Goal: Task Accomplishment & Management: Complete application form

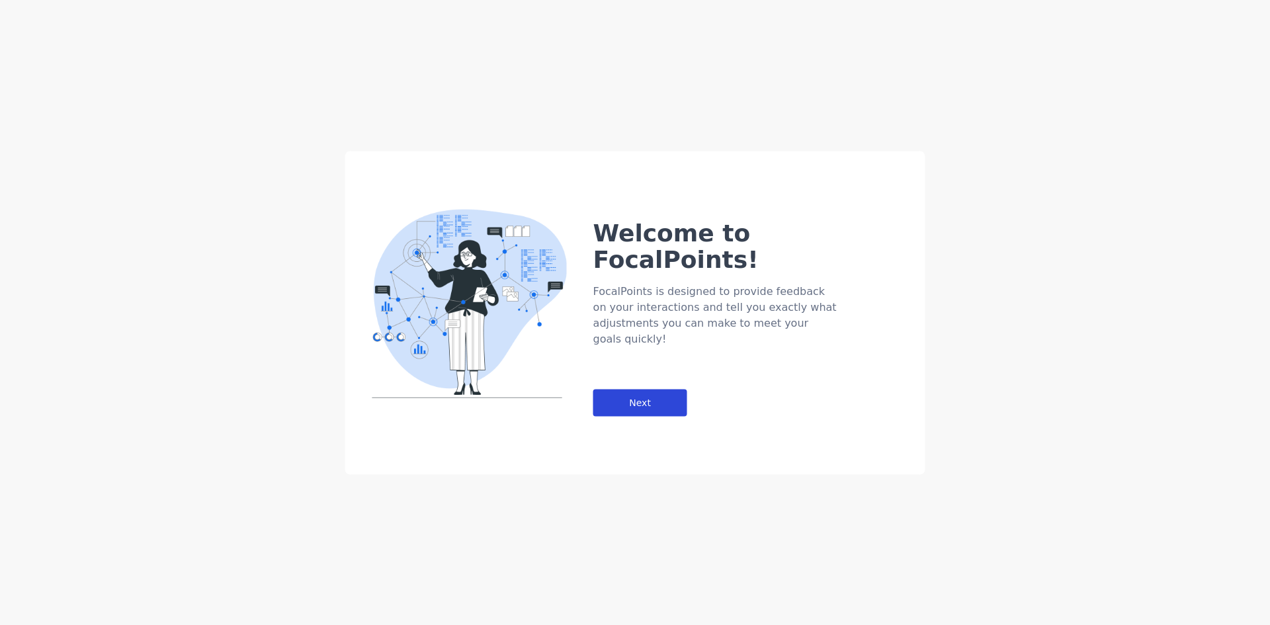
click at [624, 389] on div "Next" at bounding box center [640, 402] width 94 height 27
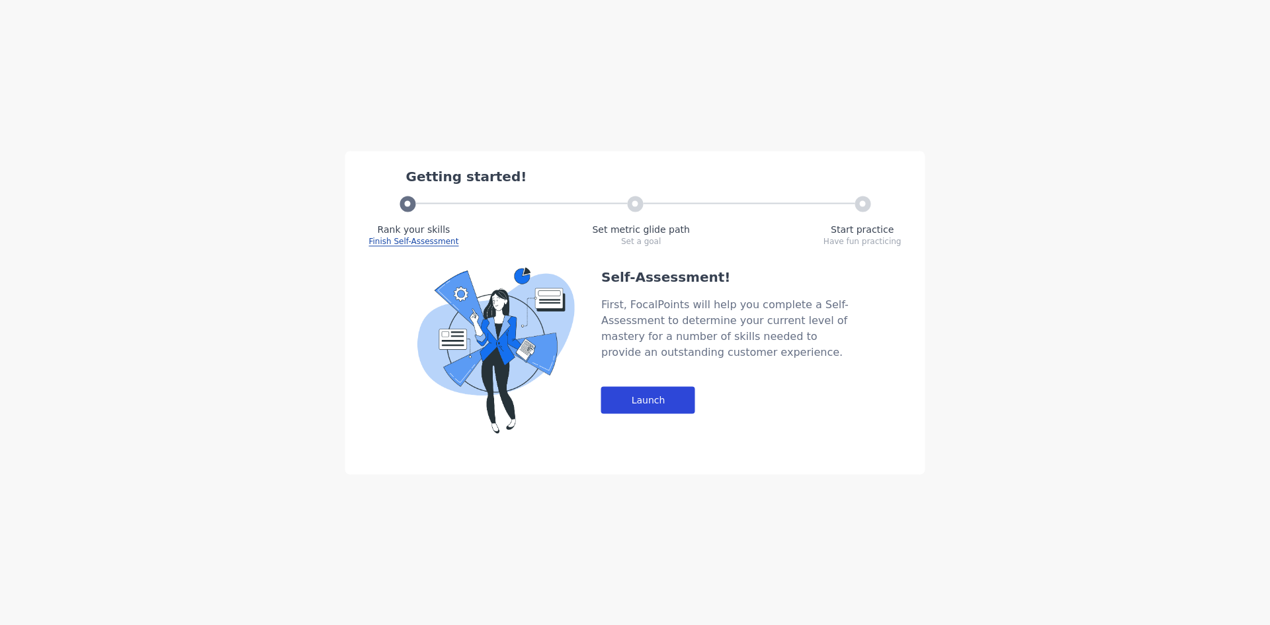
click at [640, 400] on div "Launch" at bounding box center [648, 399] width 94 height 27
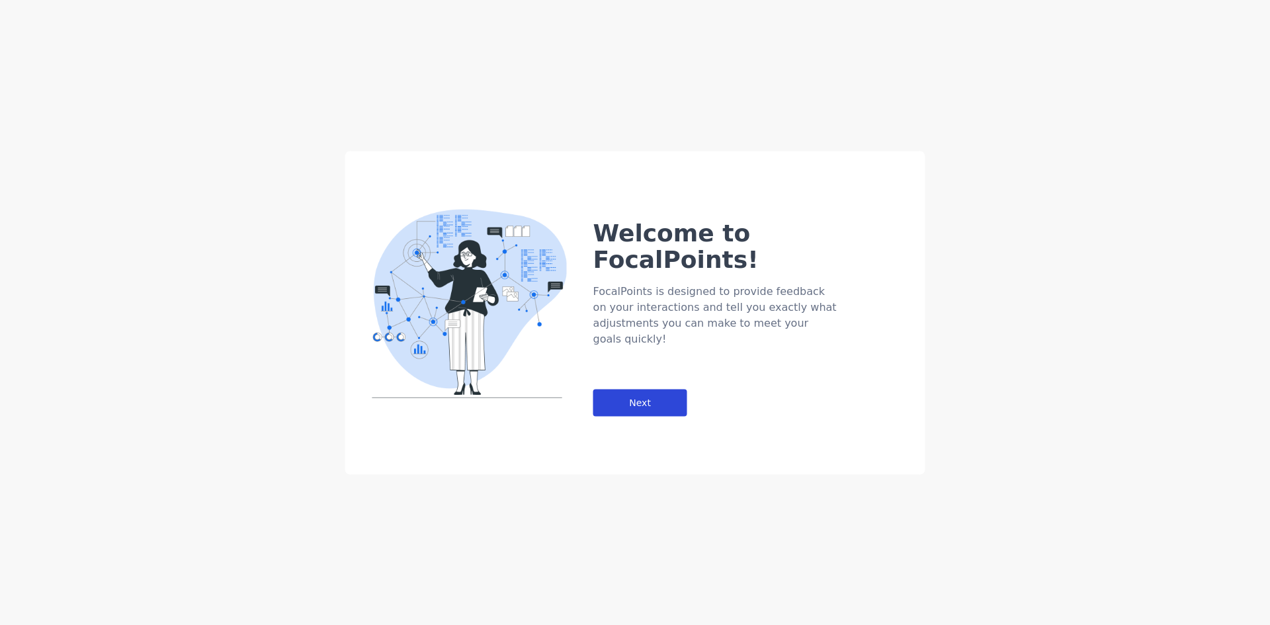
click at [599, 389] on div "Next" at bounding box center [640, 402] width 94 height 27
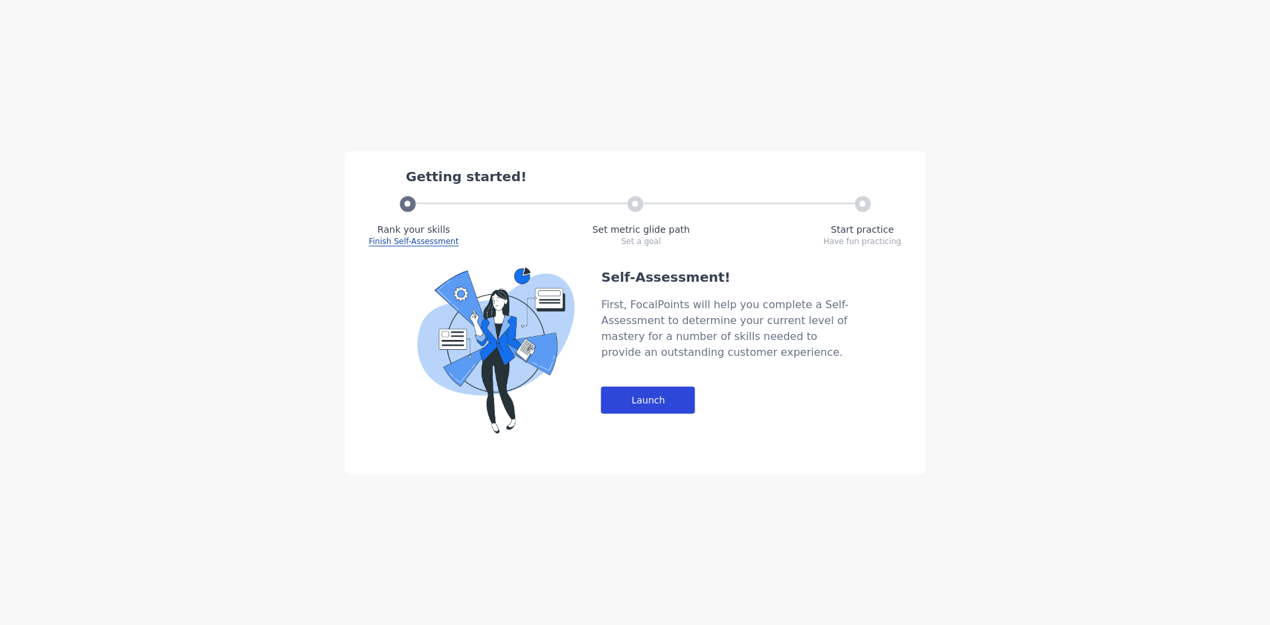
click at [629, 390] on div "Launch" at bounding box center [648, 399] width 94 height 27
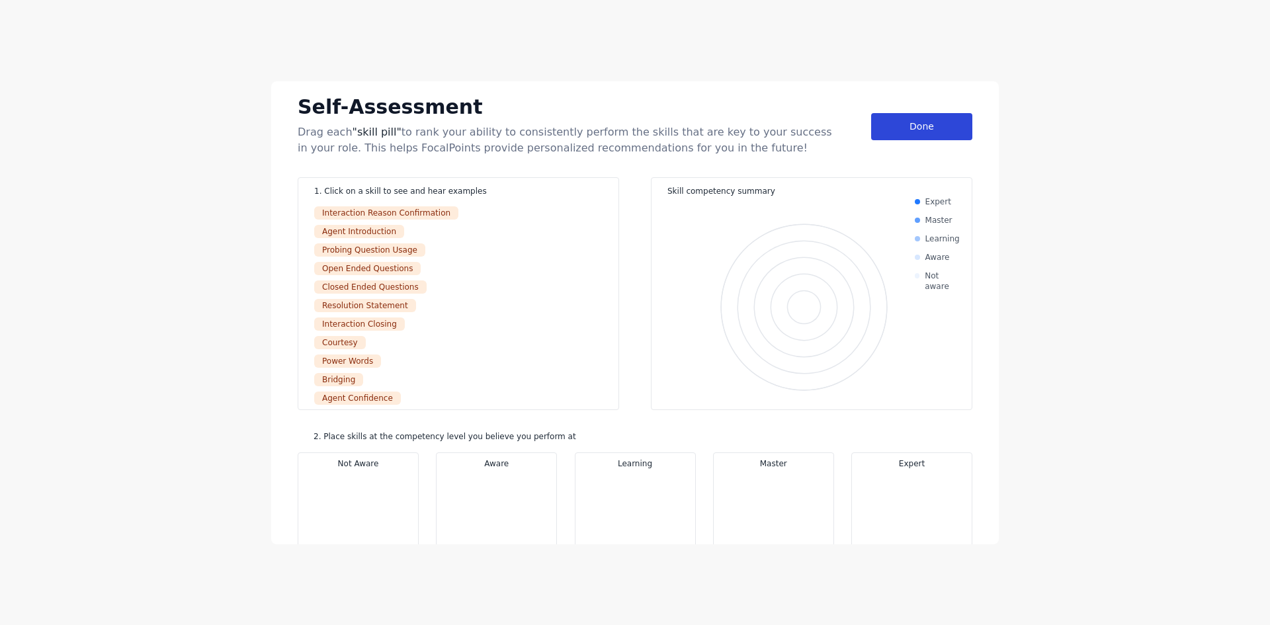
click at [882, 137] on div "Done" at bounding box center [921, 126] width 101 height 27
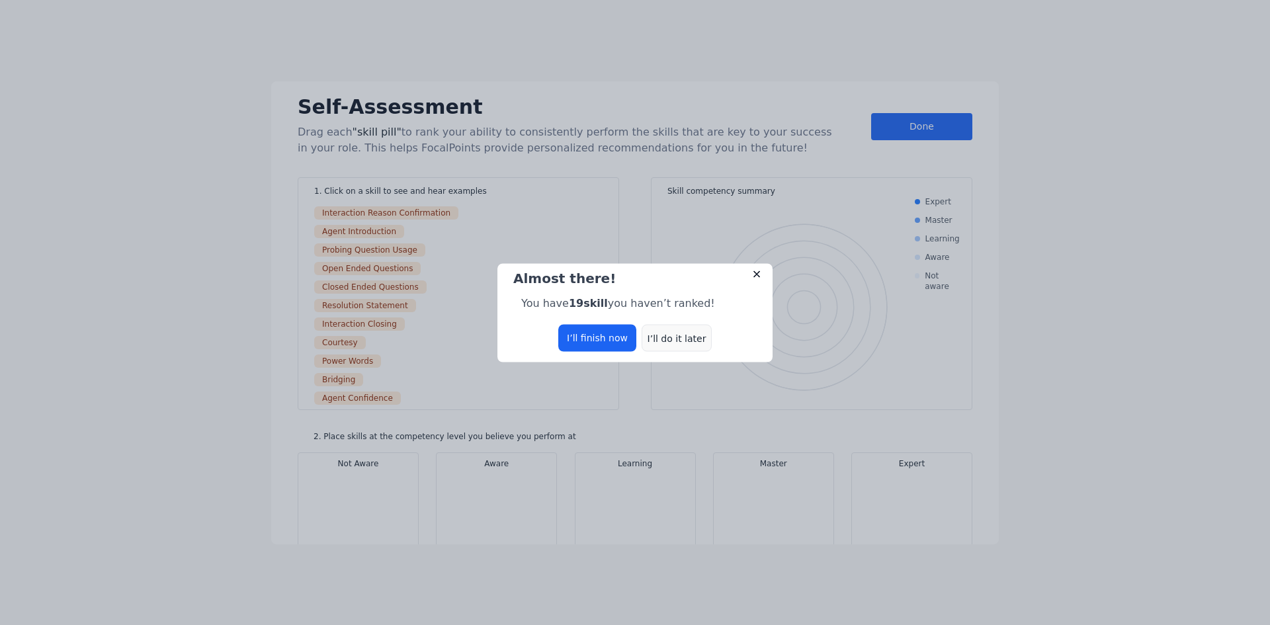
click at [671, 343] on div "I’ll do it later" at bounding box center [677, 337] width 70 height 27
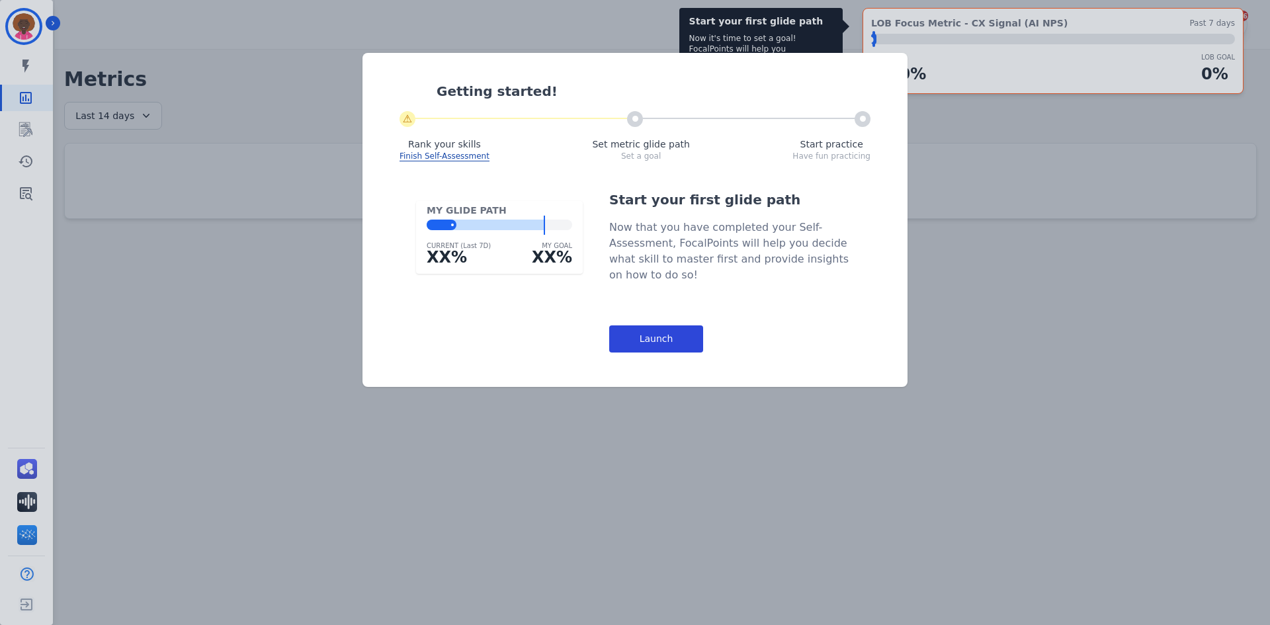
click at [657, 331] on div "Launch" at bounding box center [656, 338] width 94 height 27
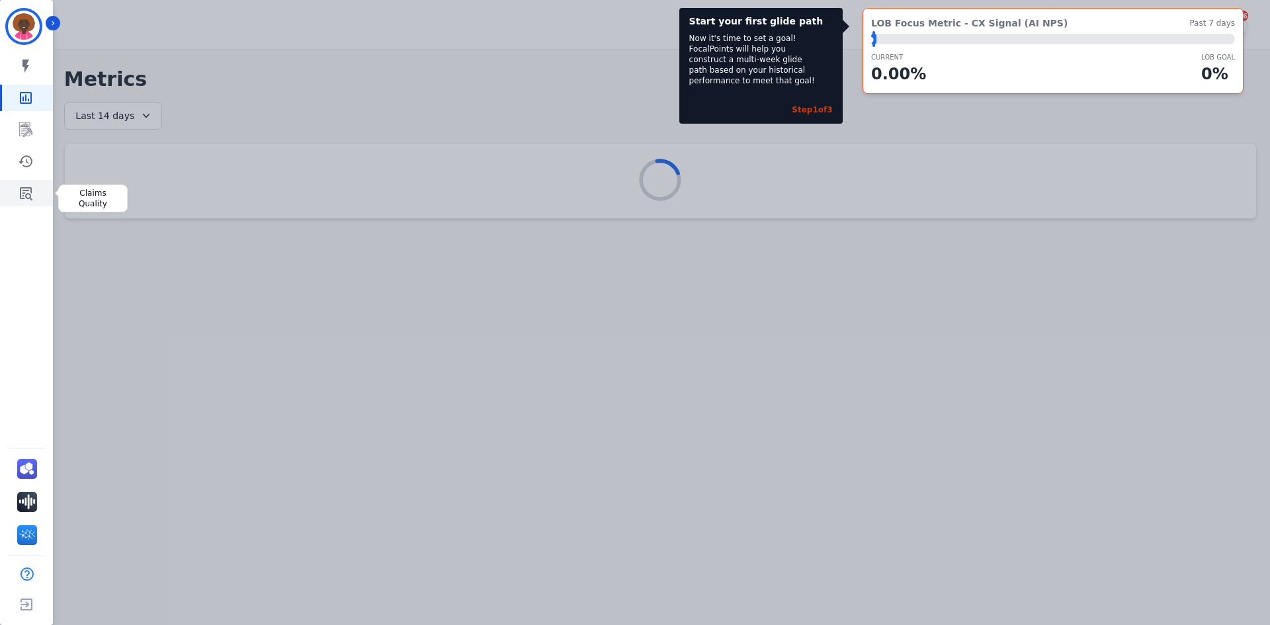
click at [16, 185] on link "Sidebar" at bounding box center [27, 193] width 51 height 26
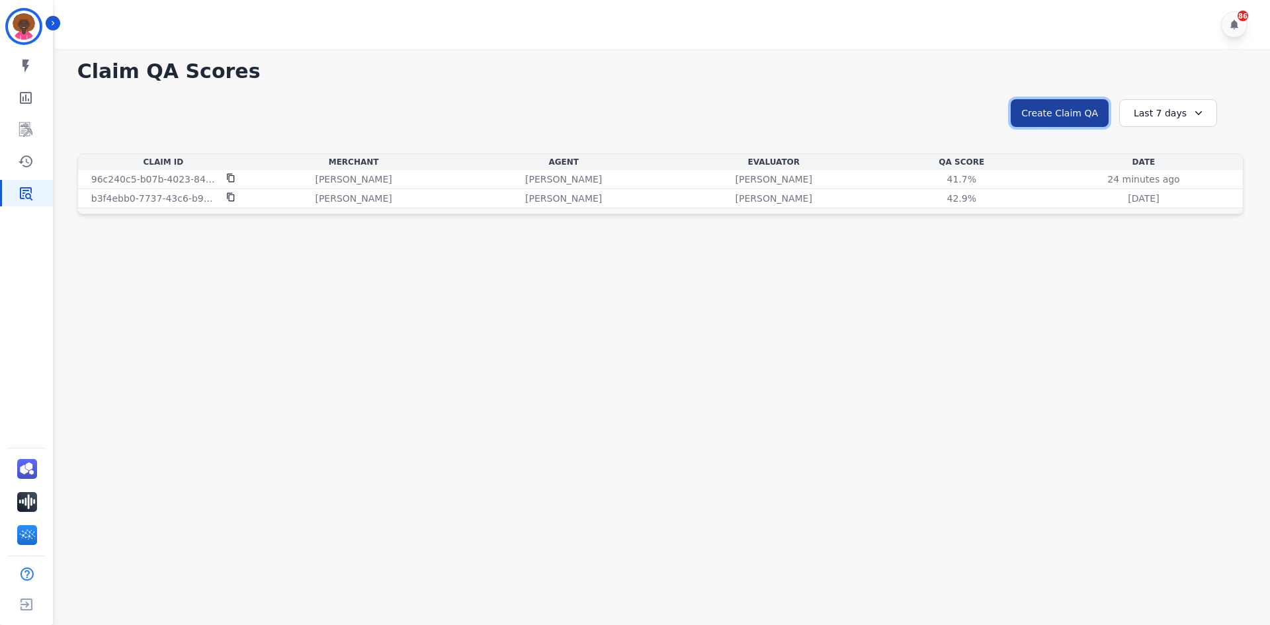
click at [1048, 119] on button "Create Claim QA" at bounding box center [1060, 113] width 98 height 28
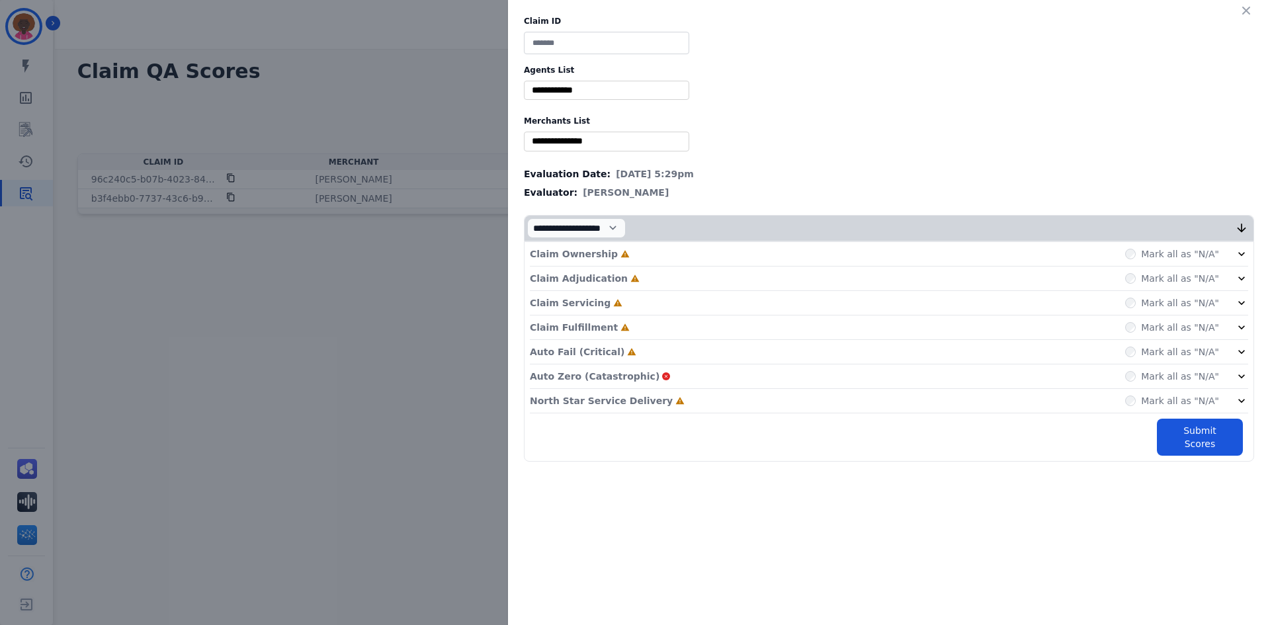
click at [1002, 291] on div "Claim Adjudication Incomplete Mark all as "N/A"" at bounding box center [889, 303] width 718 height 24
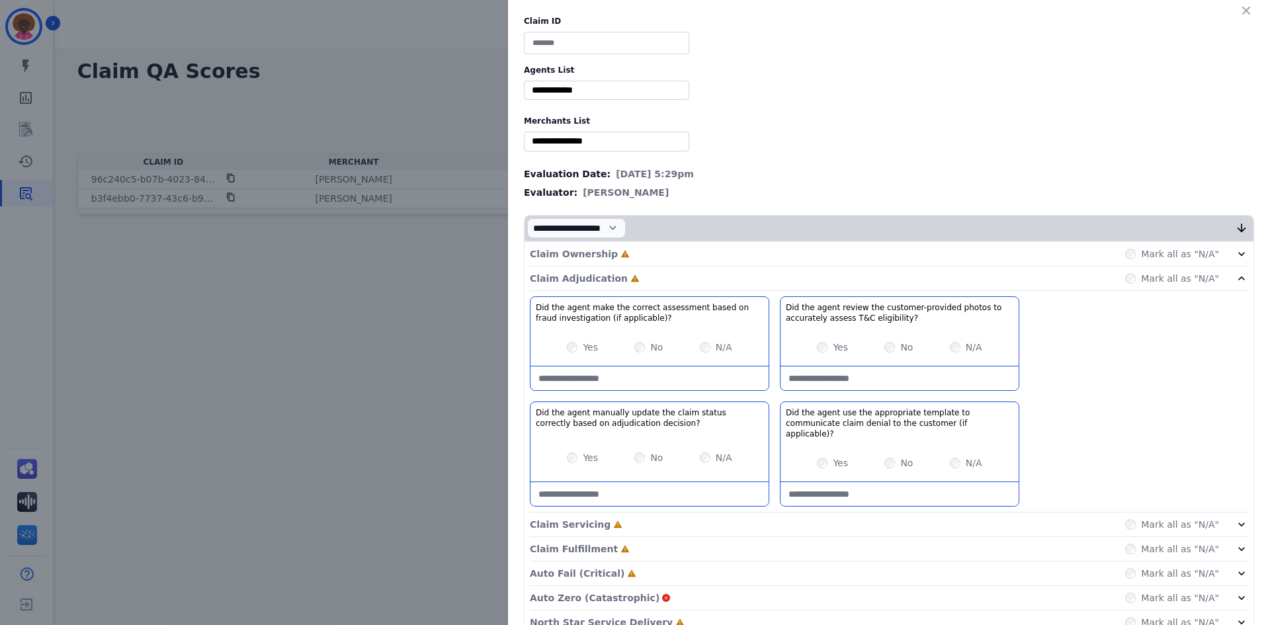
click at [1005, 259] on div "Claim Ownership Incomplete Mark all as "N/A"" at bounding box center [889, 254] width 718 height 24
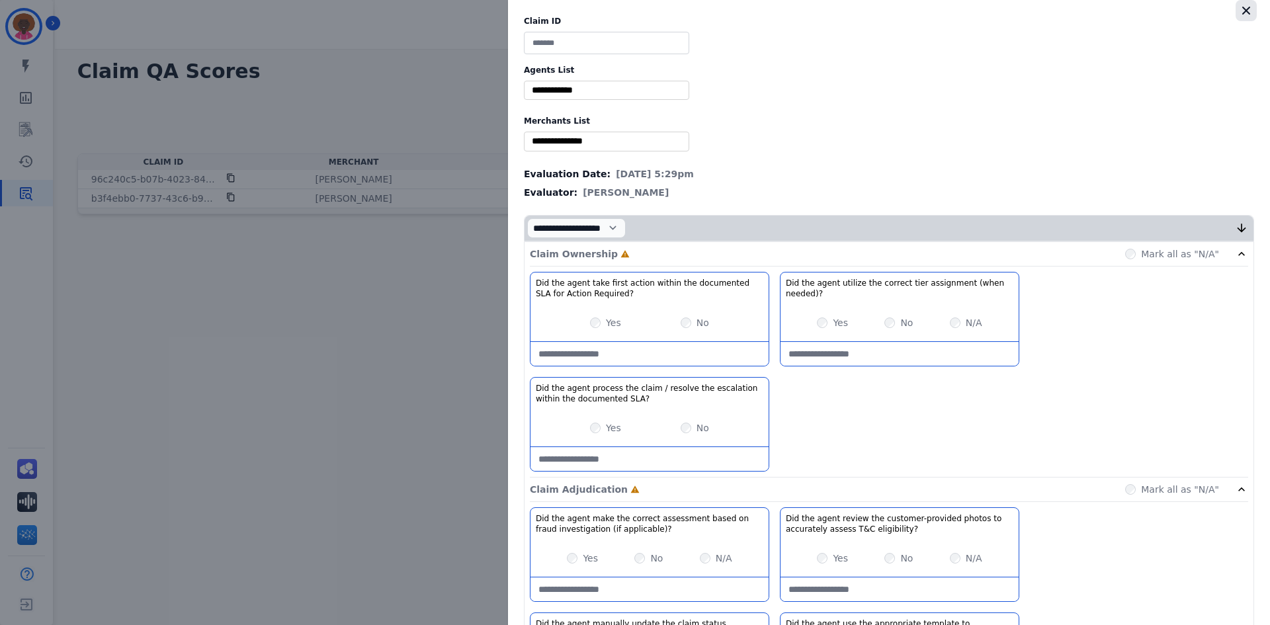
click at [1246, 11] on icon "button" at bounding box center [1246, 10] width 13 height 13
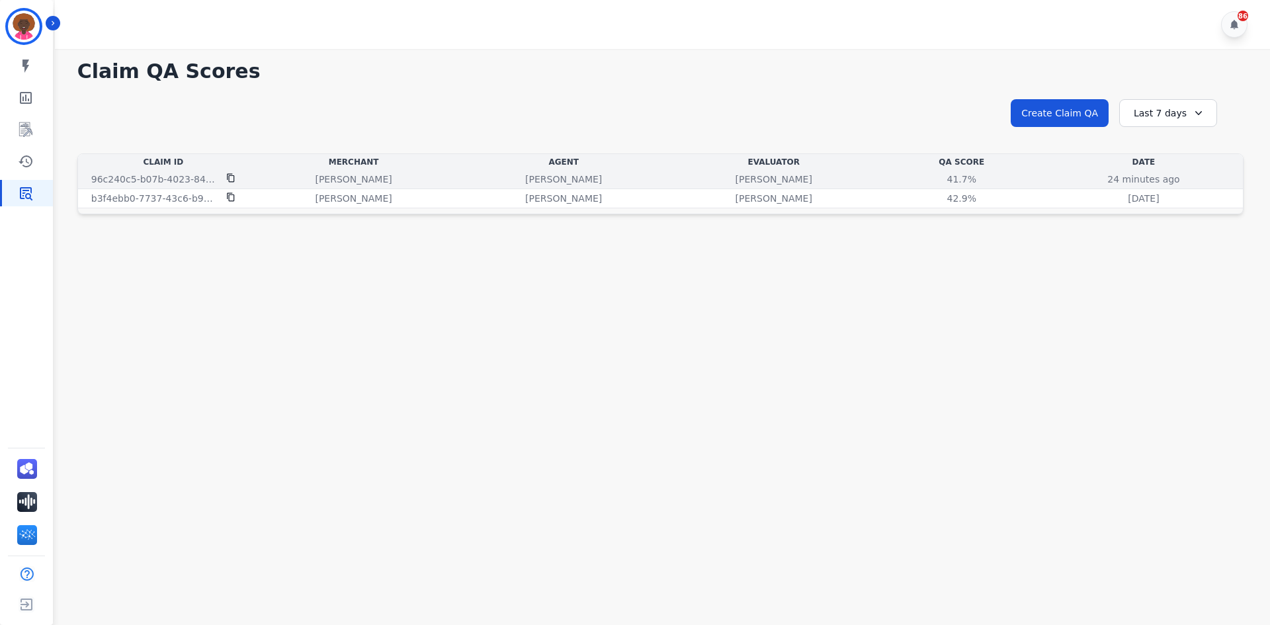
click at [227, 178] on icon at bounding box center [230, 178] width 7 height 9
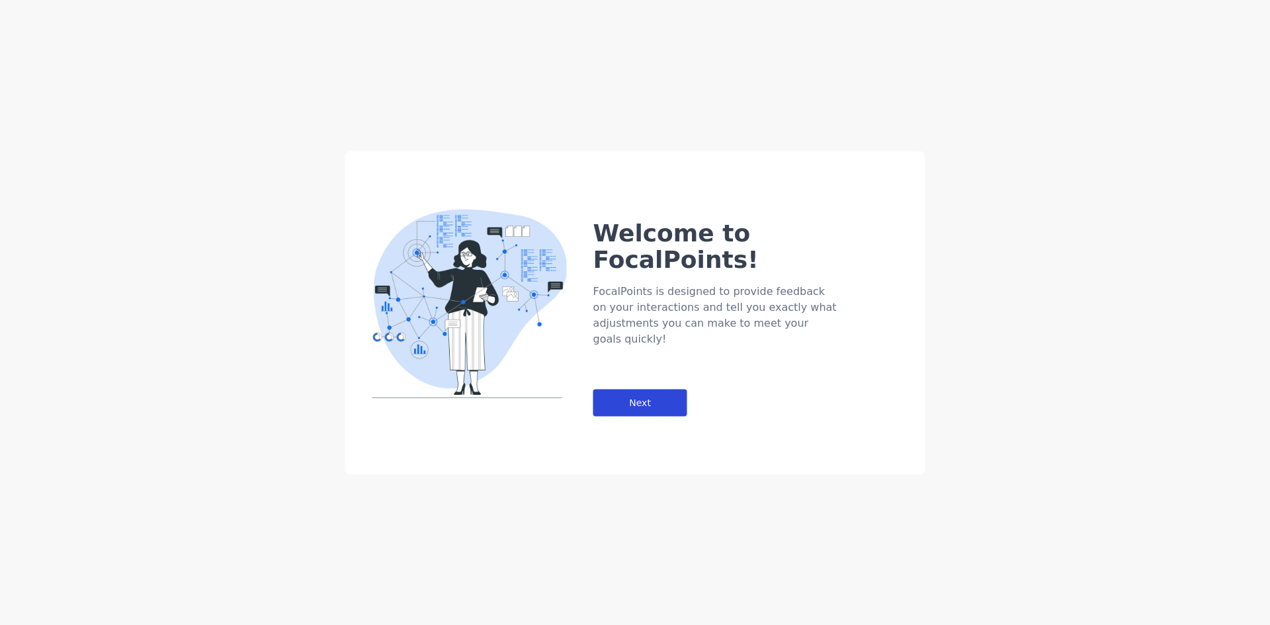
click at [607, 389] on div "Next" at bounding box center [640, 402] width 94 height 27
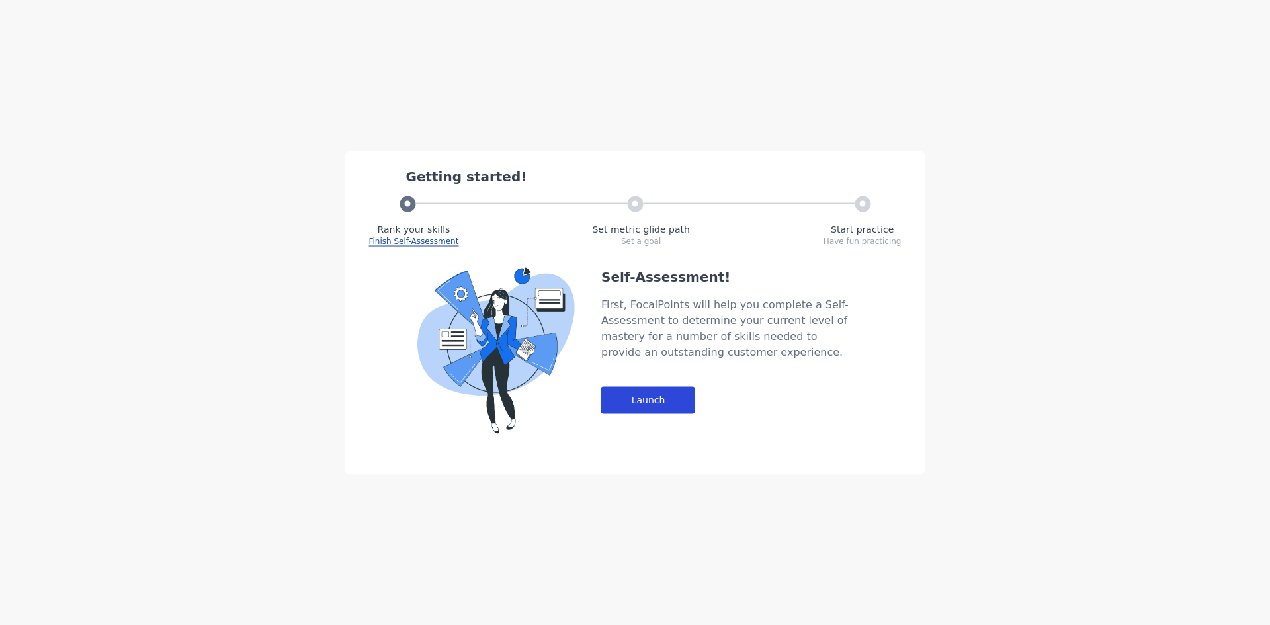
click at [662, 392] on div "Launch" at bounding box center [648, 399] width 94 height 27
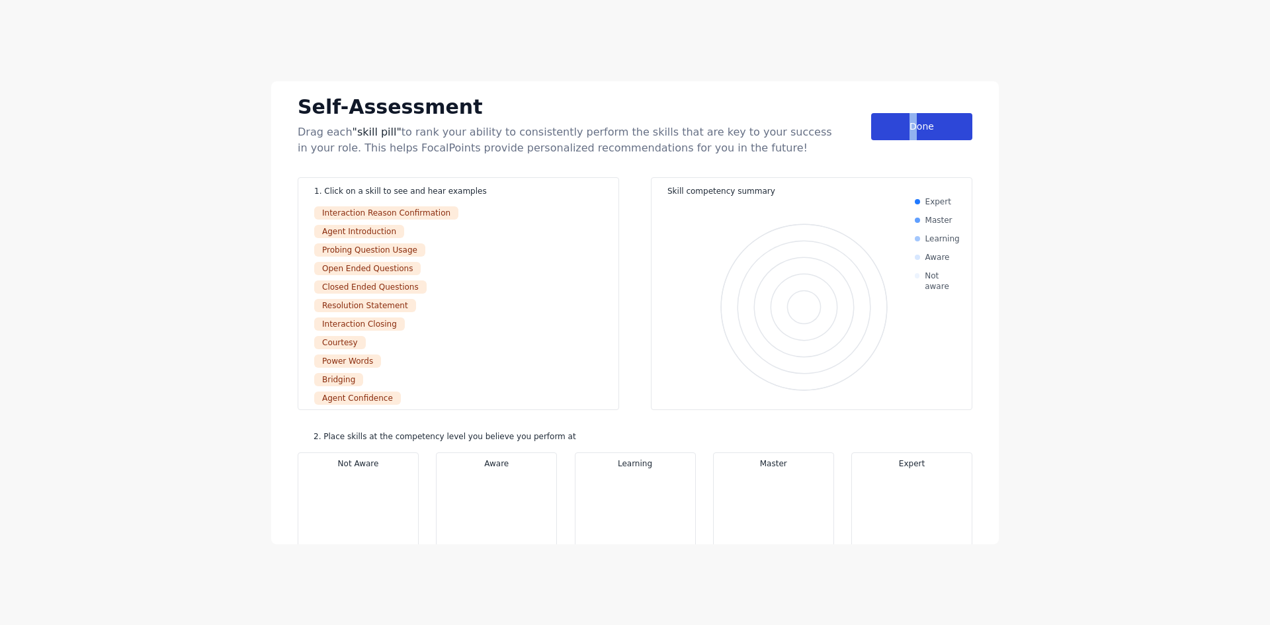
click at [909, 125] on div "Done" at bounding box center [921, 126] width 101 height 27
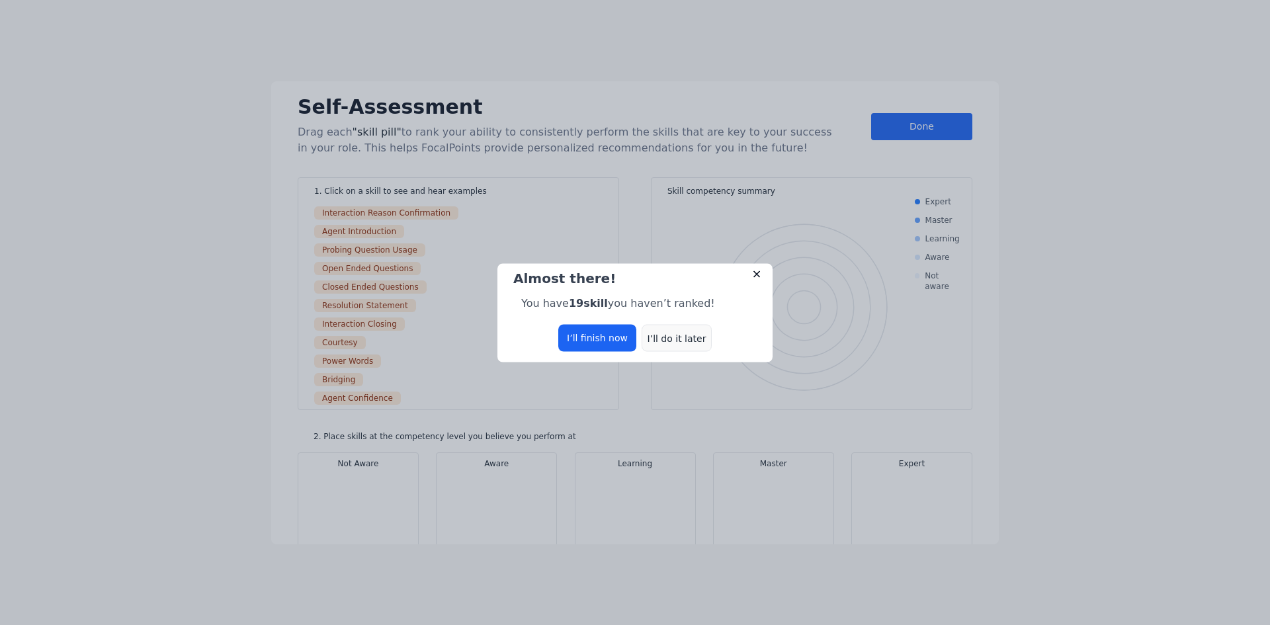
click at [691, 336] on div "I’ll do it later" at bounding box center [677, 337] width 70 height 27
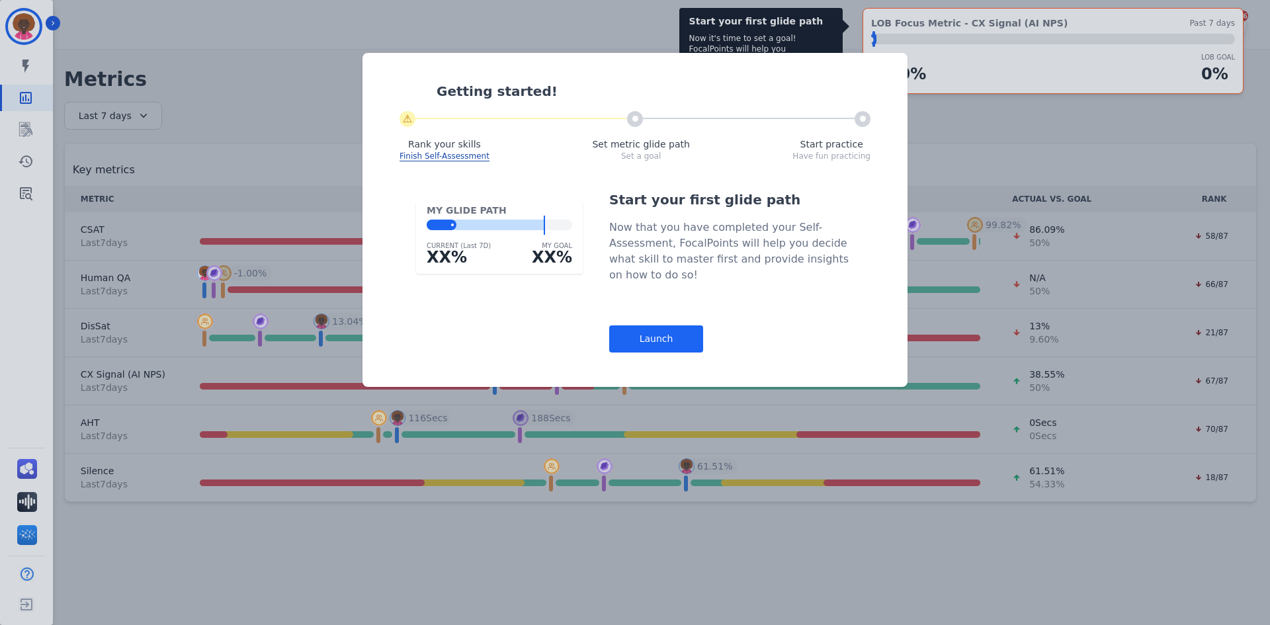
click at [708, 339] on div "Start your first glide path Now that you have completed your Self-Assessment, F…" at bounding box center [731, 271] width 245 height 162
drag, startPoint x: 6, startPoint y: 168, endPoint x: 15, endPoint y: 179, distance: 14.1
click at [8, 171] on div "Getting started! ⚠ Rank your skills Finish Self-Assessment Set metric glide pat…" at bounding box center [635, 312] width 1270 height 625
drag, startPoint x: 15, startPoint y: 179, endPoint x: 26, endPoint y: 197, distance: 21.7
click at [19, 188] on div "Getting started! ⚠ Rank your skills Finish Self-Assessment Set metric glide pat…" at bounding box center [635, 312] width 1270 height 625
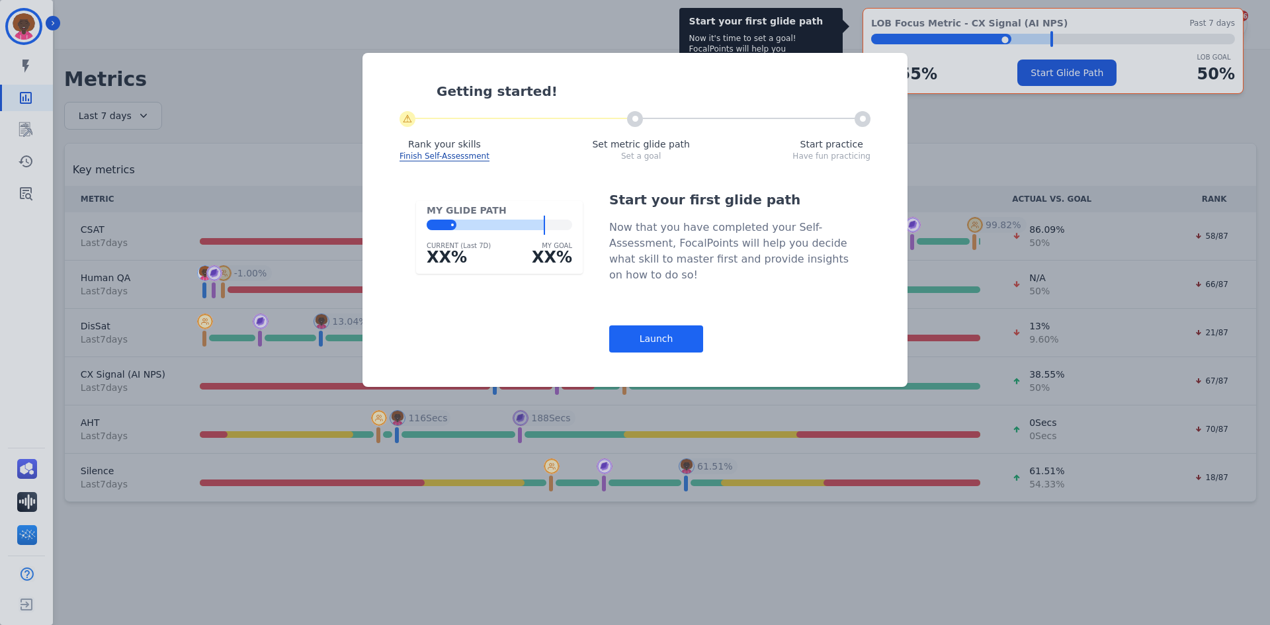
drag, startPoint x: 26, startPoint y: 197, endPoint x: 42, endPoint y: 198, distance: 15.9
click at [26, 198] on div "Getting started! ⚠ Rank your skills Finish Self-Assessment Set metric glide pat…" at bounding box center [635, 312] width 1270 height 625
click at [646, 338] on div "Launch" at bounding box center [656, 338] width 94 height 27
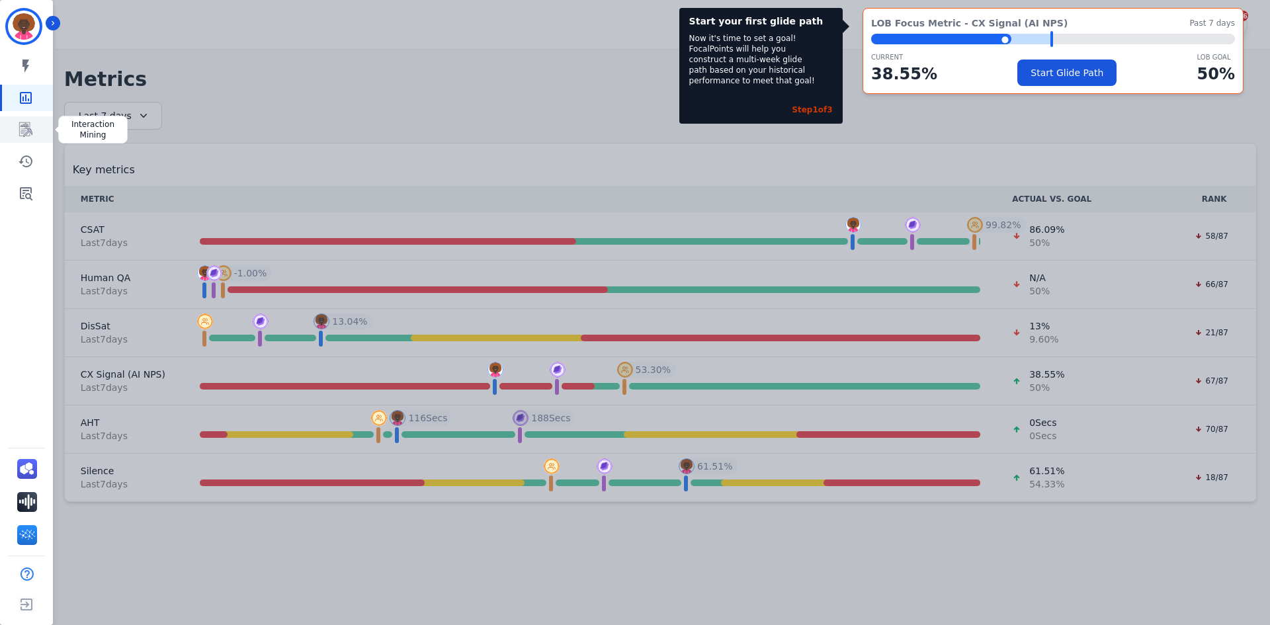
click at [31, 126] on icon "Sidebar" at bounding box center [26, 130] width 16 height 16
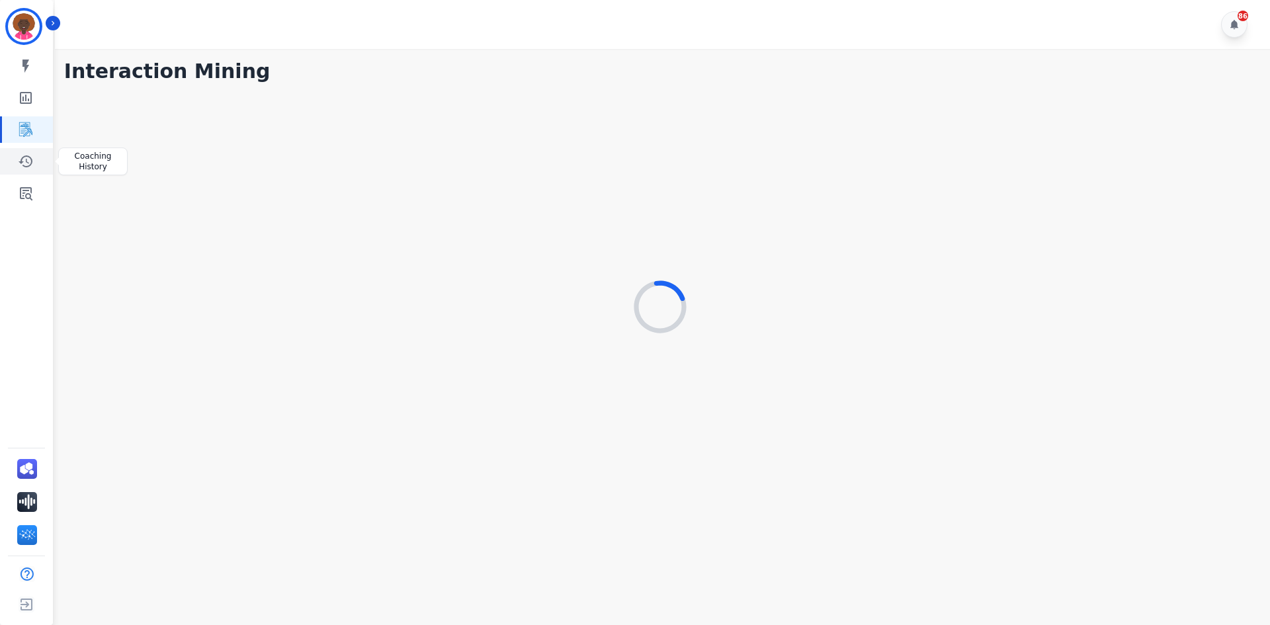
click at [25, 158] on icon "Sidebar" at bounding box center [26, 161] width 16 height 16
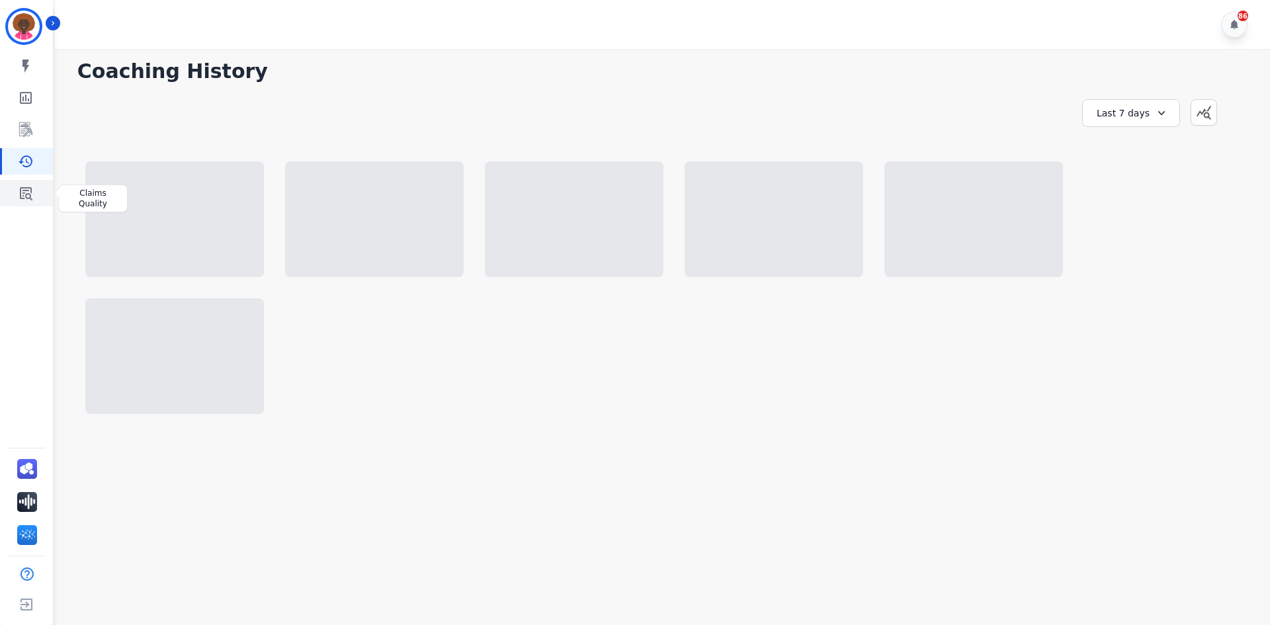
click at [34, 192] on link "Sidebar" at bounding box center [27, 193] width 51 height 26
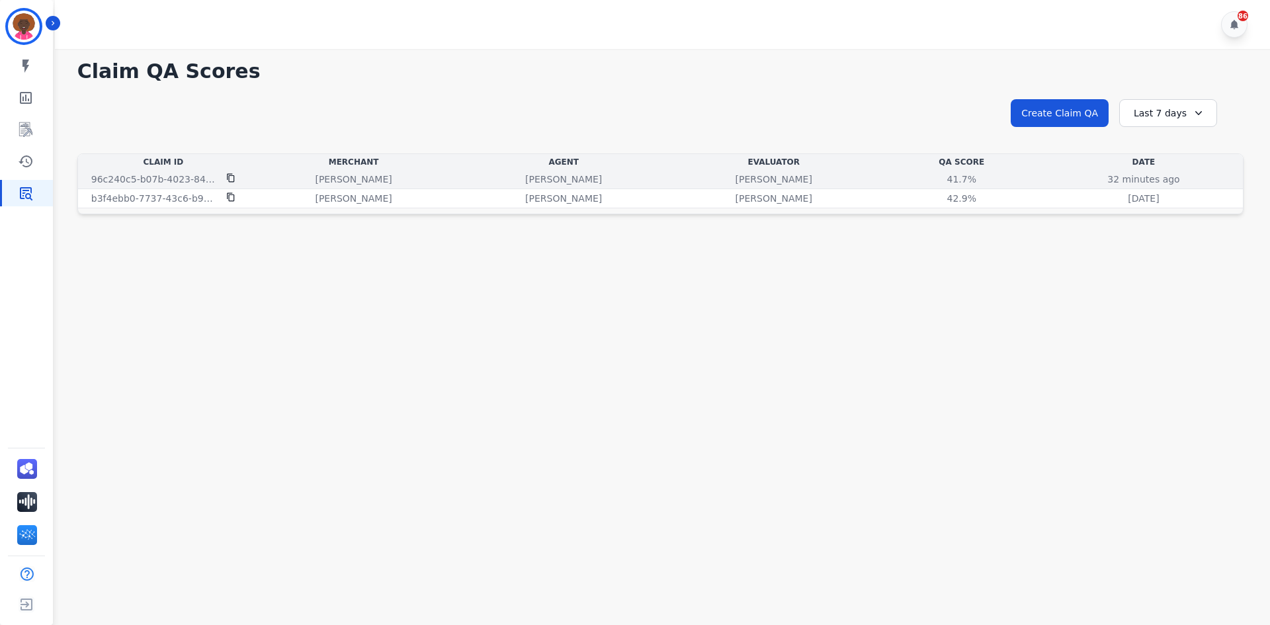
click at [1047, 179] on div "32 minutes ago [DATE] 5:04pm" at bounding box center [1143, 179] width 193 height 13
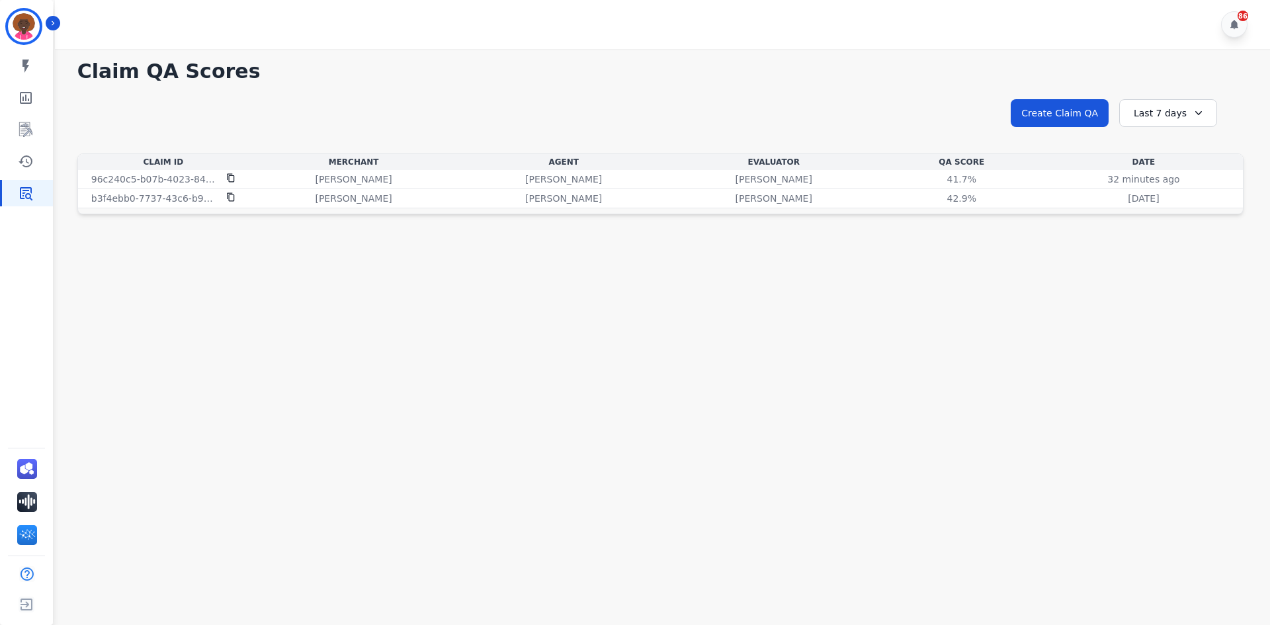
click at [1159, 122] on div "Last 7 days" at bounding box center [1168, 113] width 98 height 28
click at [1174, 231] on li "Last 30 days" at bounding box center [1177, 225] width 66 height 13
